Goal: Information Seeking & Learning: Learn about a topic

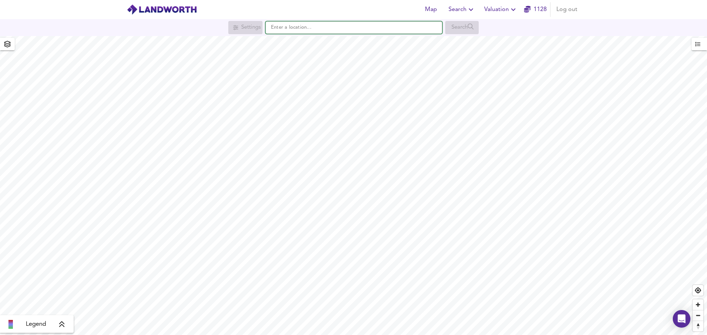
click at [294, 30] on input "text" at bounding box center [353, 27] width 177 height 13
click at [293, 31] on input "text" at bounding box center [353, 27] width 177 height 13
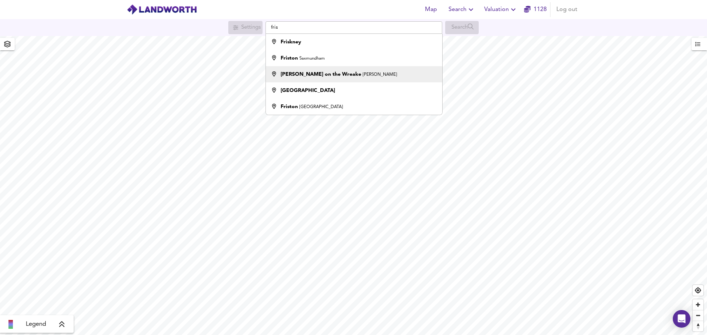
click at [322, 74] on strong "Frisby on the Wreake" at bounding box center [320, 74] width 81 height 5
type input "Frisby on the Wreake, Melton Mowbray"
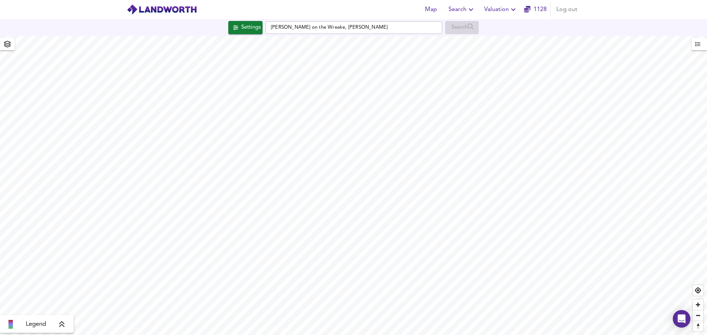
checkbox input "false"
checkbox input "true"
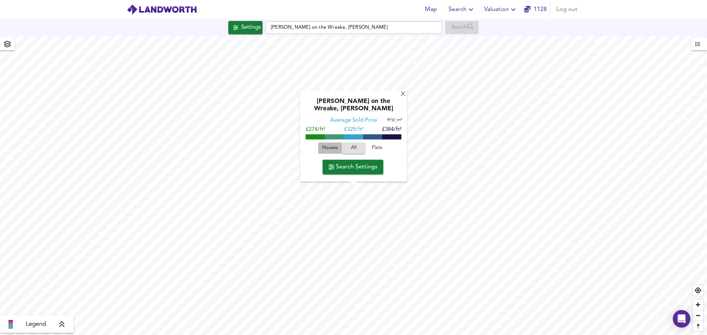
click at [330, 147] on span "Houses" at bounding box center [330, 148] width 20 height 8
